Goal: Navigation & Orientation: Find specific page/section

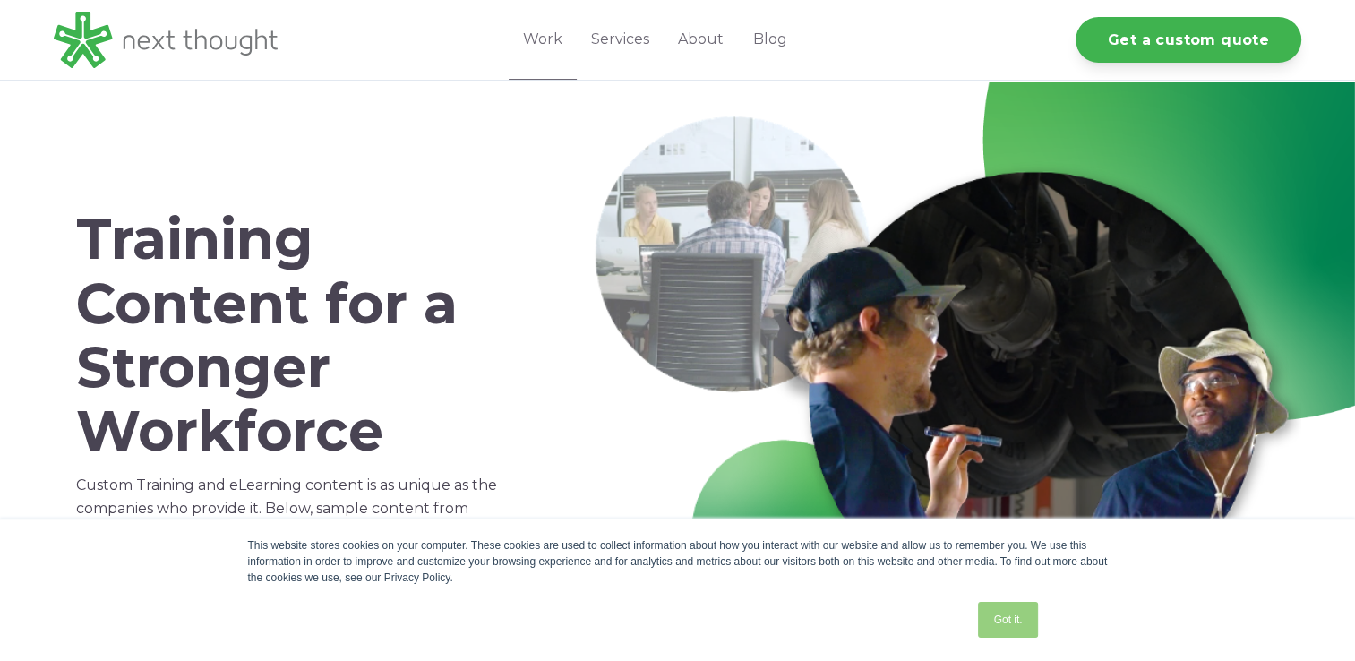
click at [1028, 613] on link "Got it." at bounding box center [1007, 620] width 59 height 36
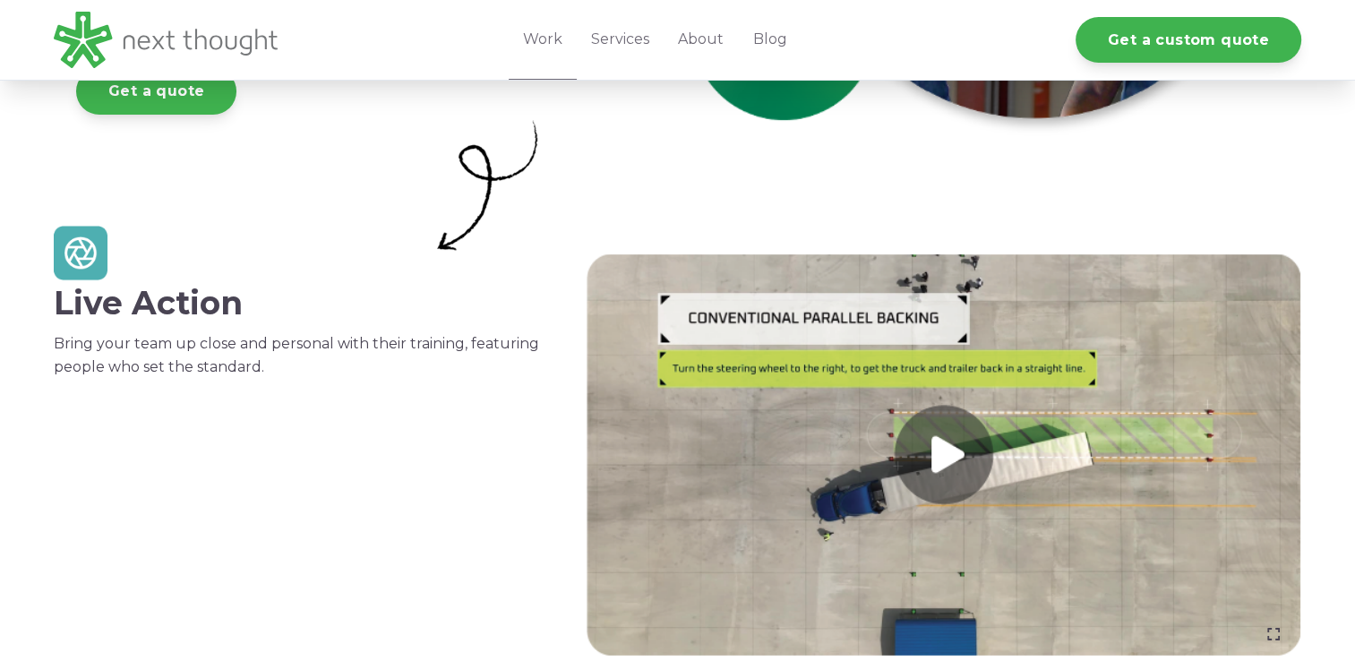
scroll to position [505, 0]
click at [695, 47] on link "About" at bounding box center [701, 40] width 74 height 80
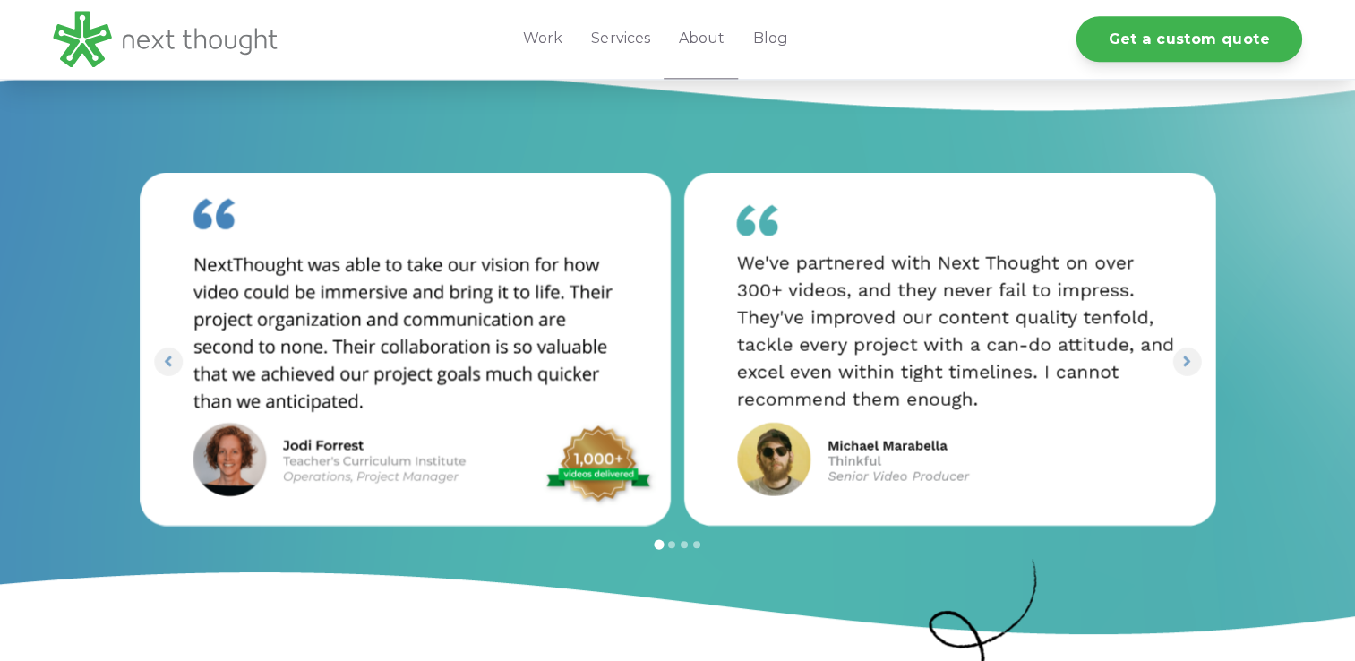
scroll to position [2213, 0]
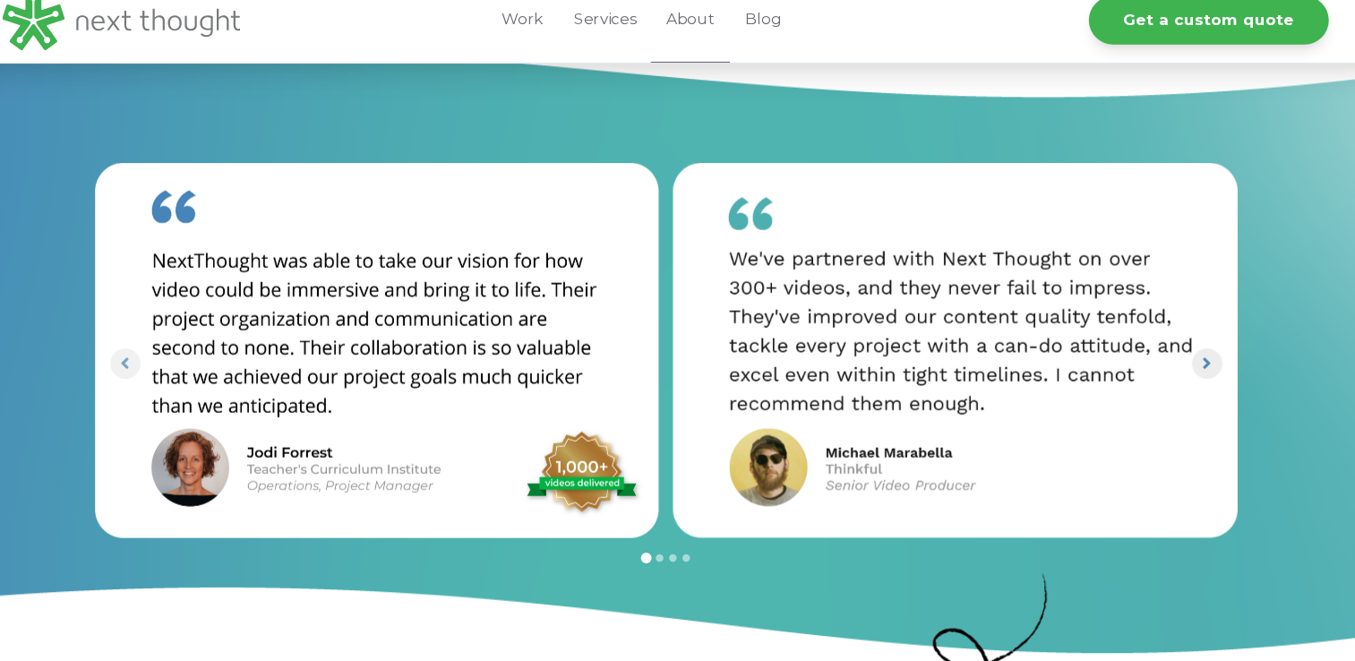
click at [1181, 354] on icon "Next slide" at bounding box center [1186, 362] width 17 height 17
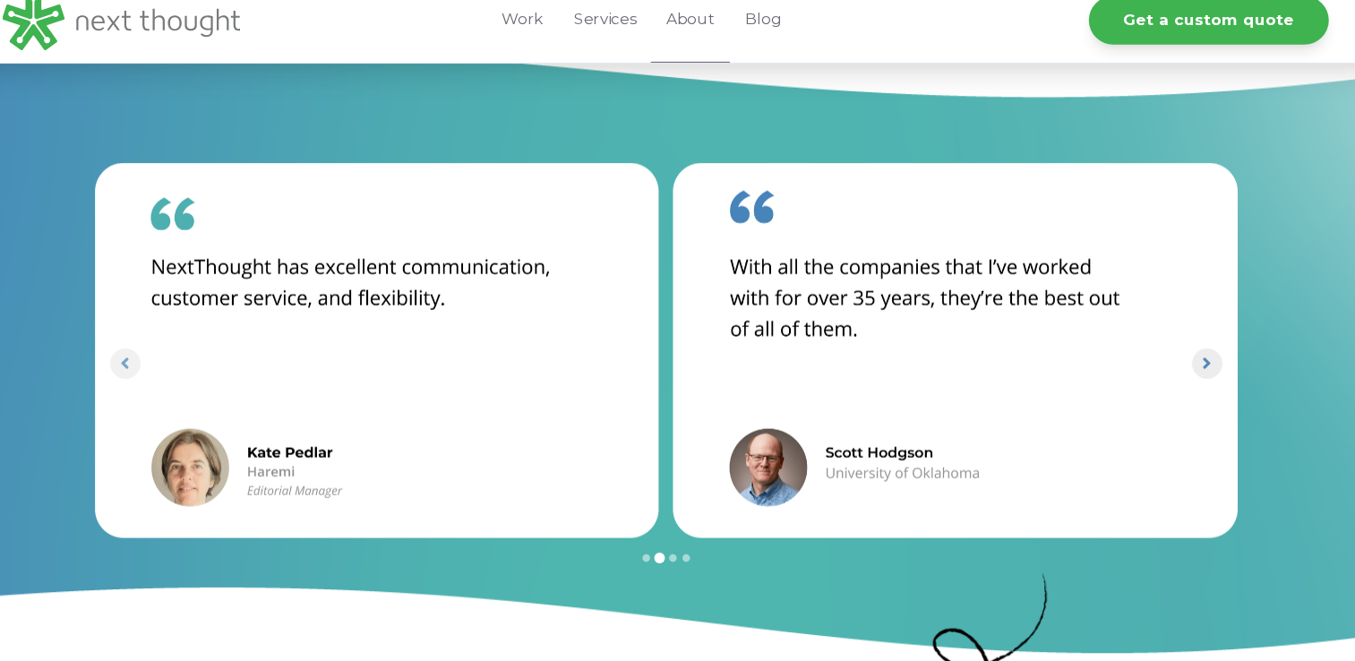
click at [1181, 354] on icon "Next slide" at bounding box center [1186, 362] width 17 height 17
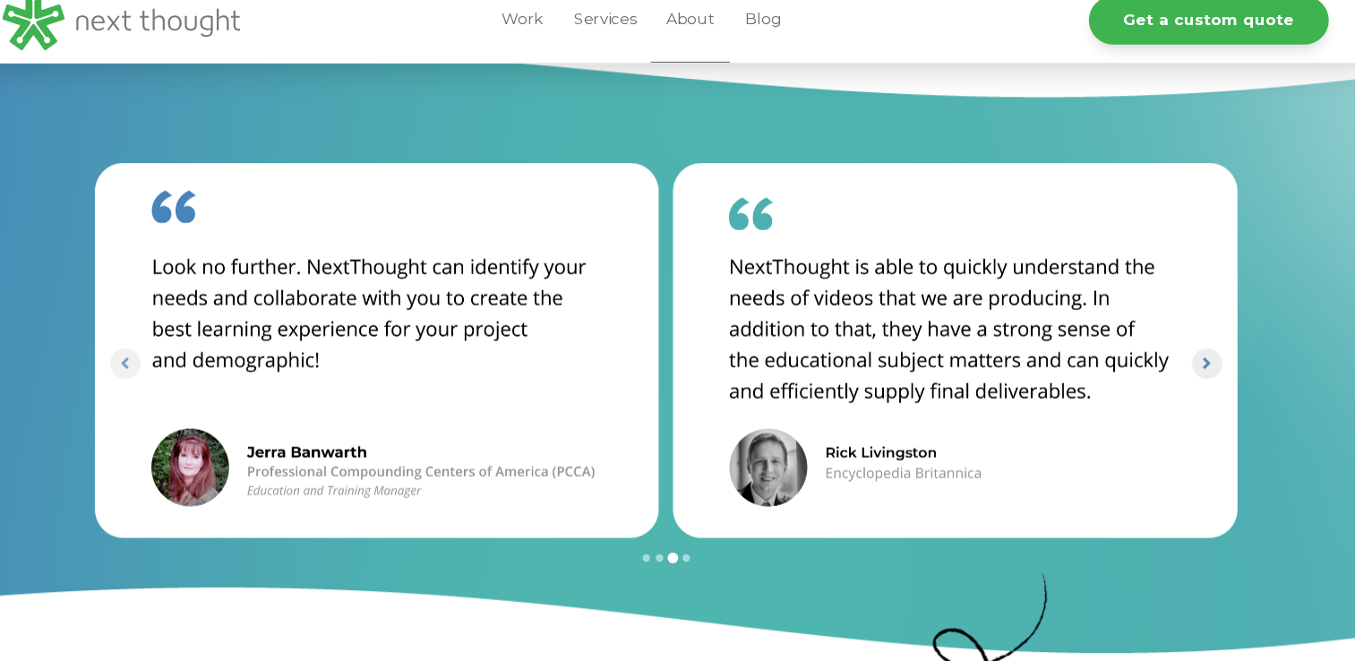
click at [1183, 354] on icon "Next slide" at bounding box center [1186, 362] width 17 height 17
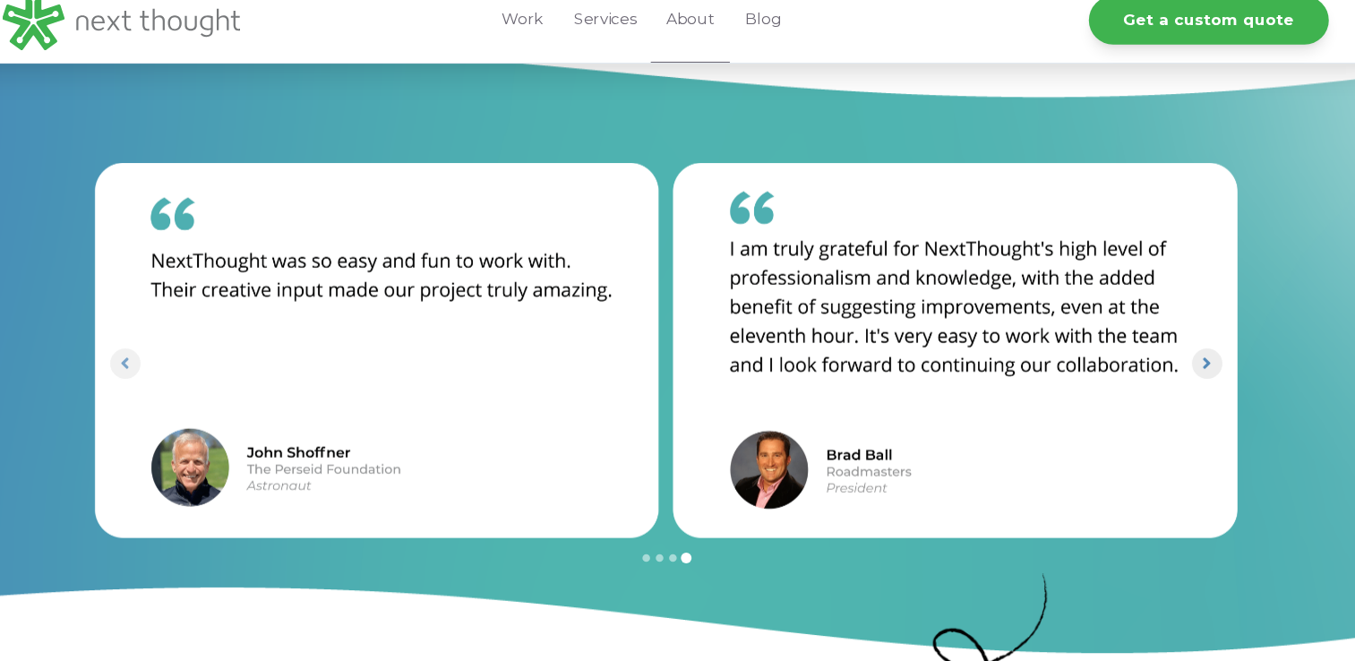
click at [1183, 354] on icon "Go to first slide" at bounding box center [1186, 362] width 17 height 17
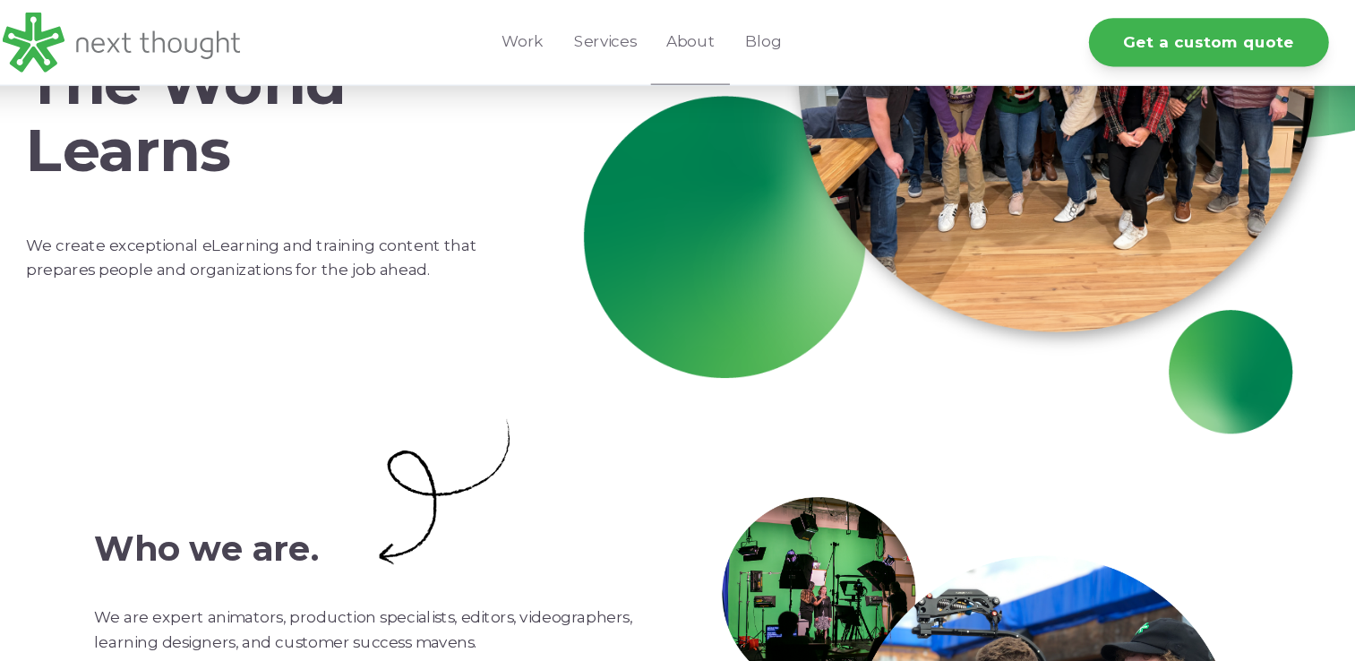
scroll to position [0, 0]
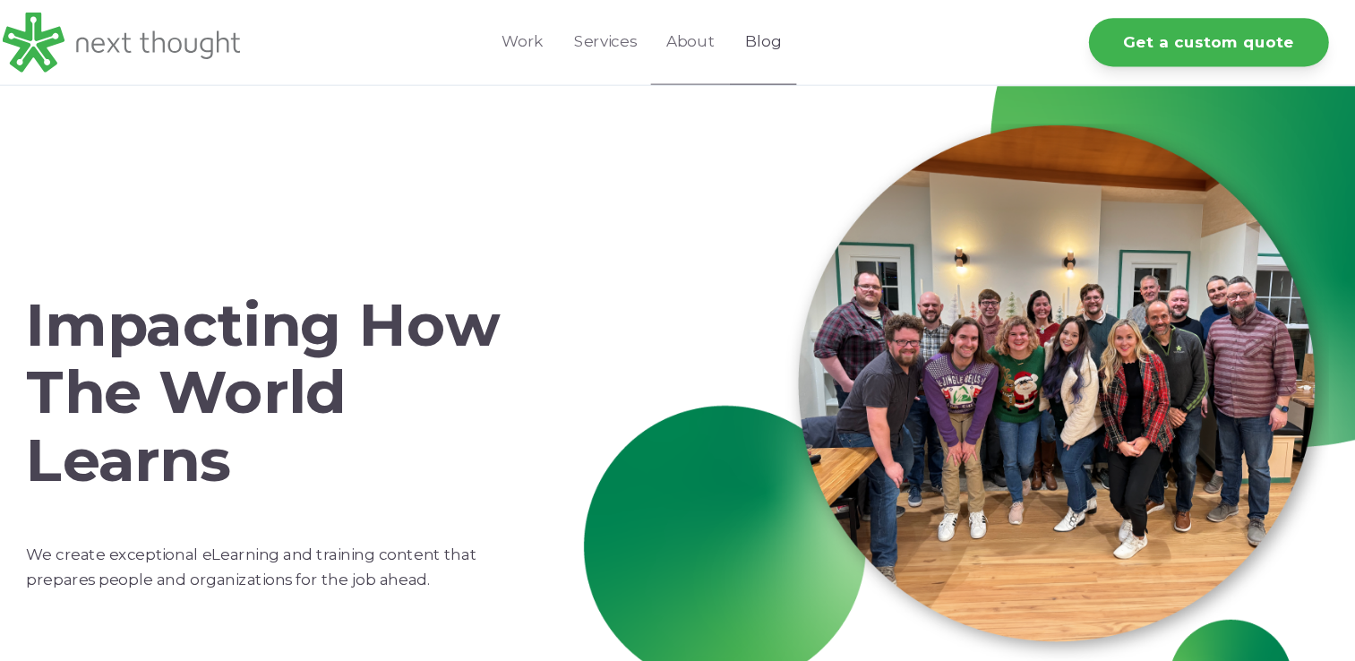
click at [757, 37] on link "Blog" at bounding box center [769, 40] width 63 height 80
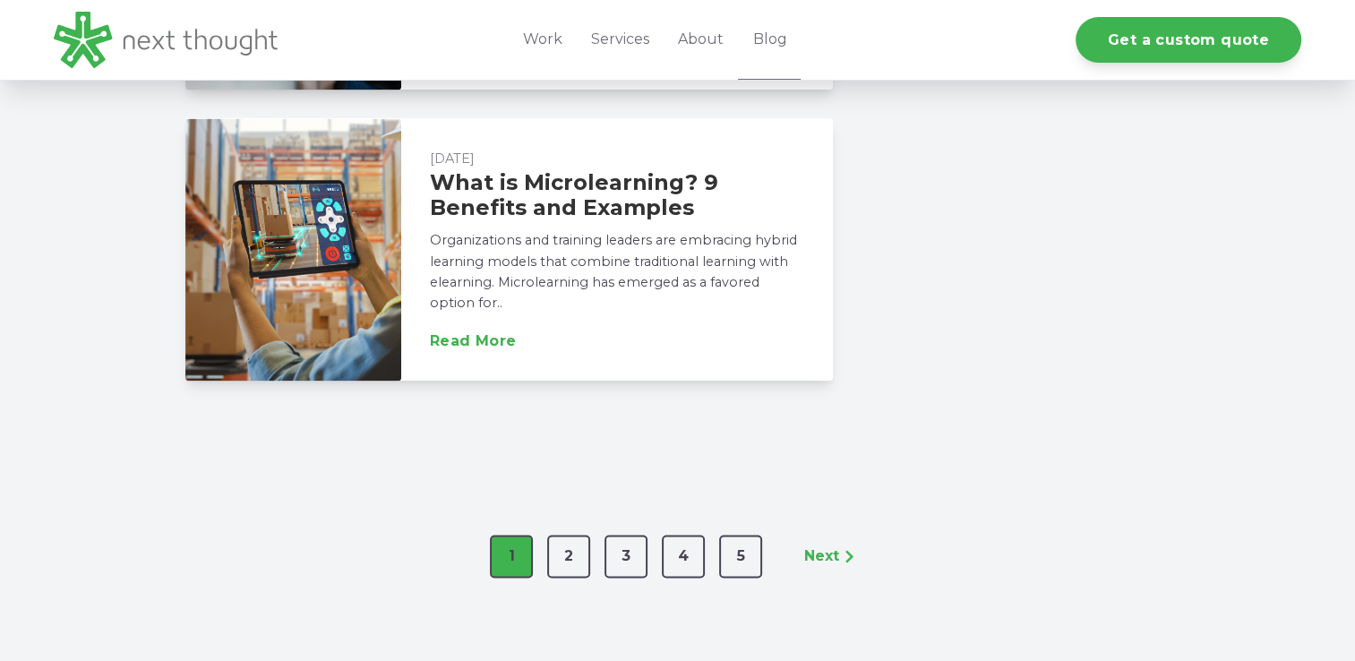
scroll to position [2827, 0]
